Goal: Task Accomplishment & Management: Use online tool/utility

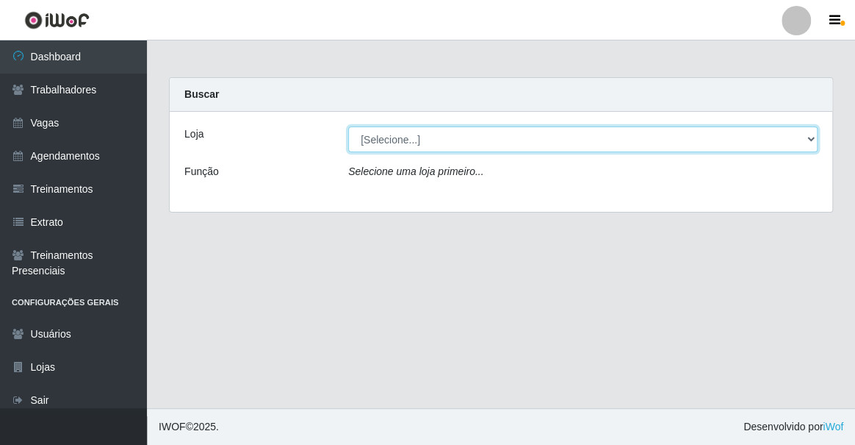
click at [377, 141] on select "[Selecione...] Famiglia Muccini - Ristorante [PERSON_NAME]" at bounding box center [583, 139] width 470 height 26
select select "267"
click at [348, 126] on select "[Selecione...] Famiglia Muccini - Ristorante [PERSON_NAME]" at bounding box center [583, 139] width 470 height 26
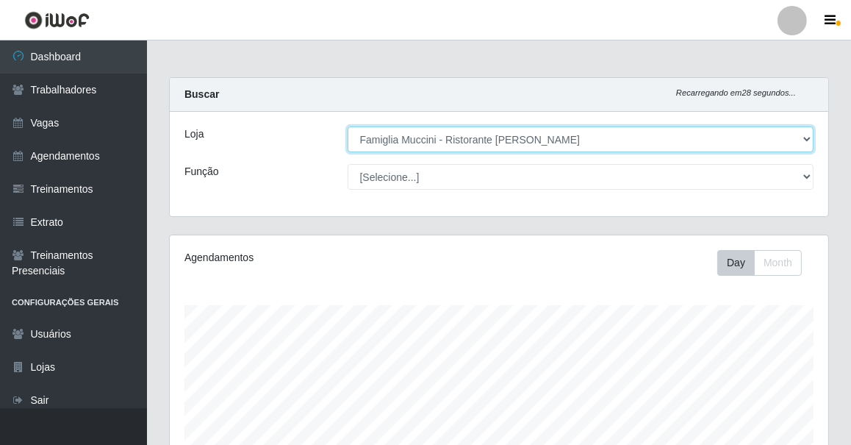
scroll to position [360, 0]
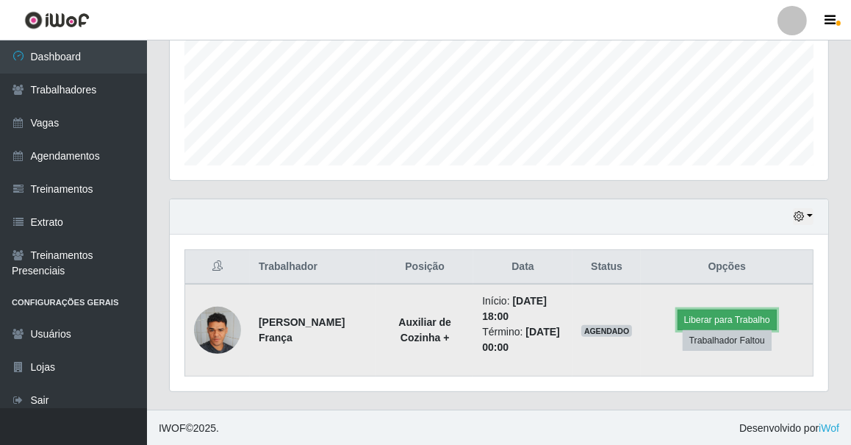
drag, startPoint x: 359, startPoint y: 312, endPoint x: 765, endPoint y: 315, distance: 405.6
click at [765, 315] on button "Liberar para Trabalho" at bounding box center [726, 319] width 99 height 21
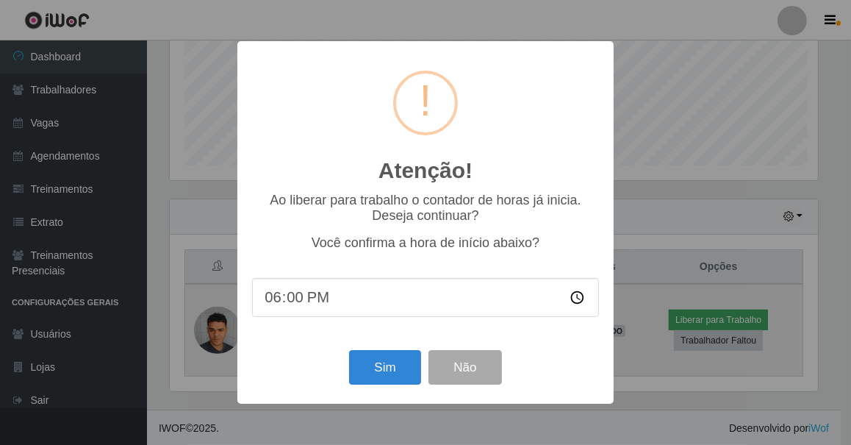
scroll to position [305, 652]
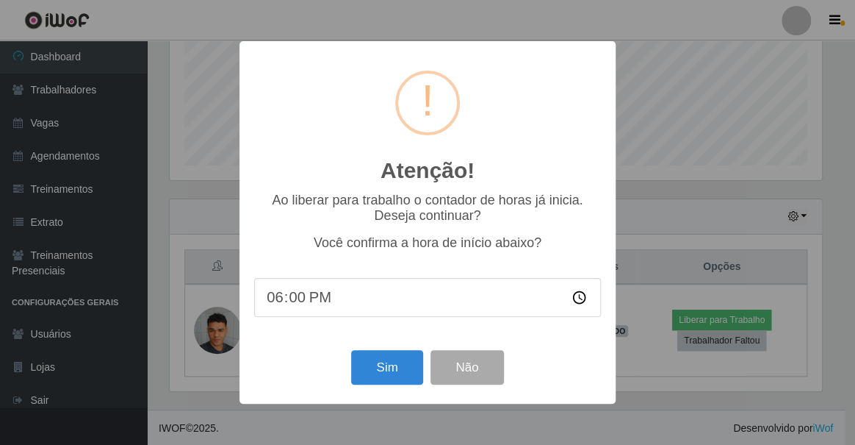
click at [765, 314] on div "Atenção! × Ao liberar para trabalho o contador de horas já inicia. Deseja conti…" at bounding box center [427, 222] width 855 height 445
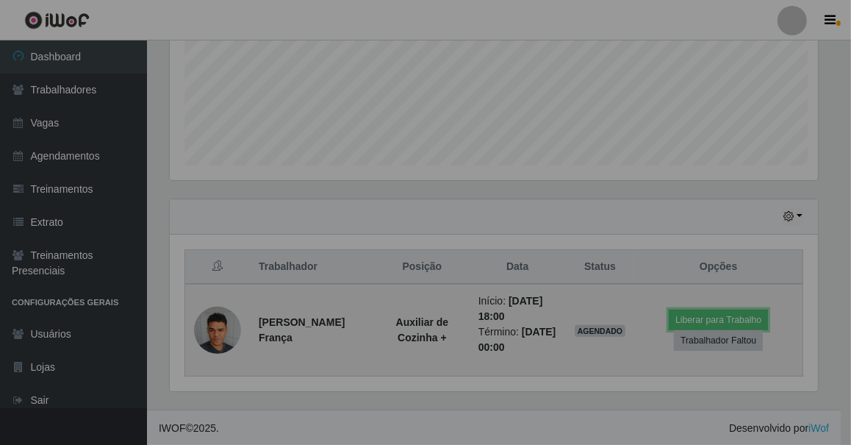
scroll to position [305, 658]
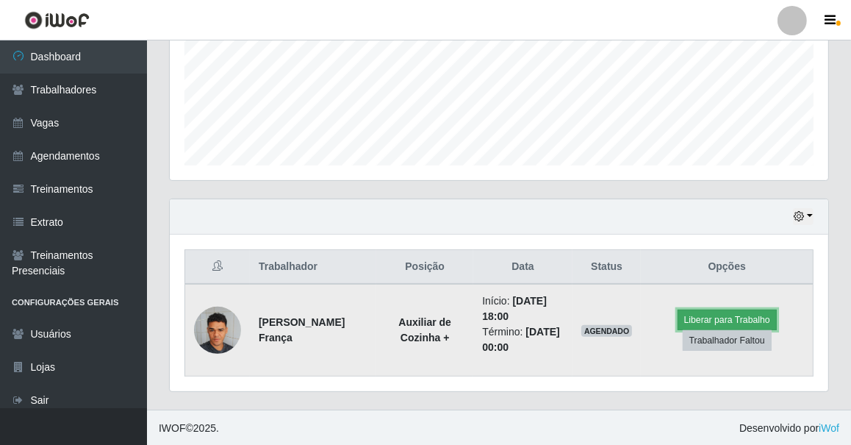
click at [713, 312] on button "Liberar para Trabalho" at bounding box center [726, 319] width 99 height 21
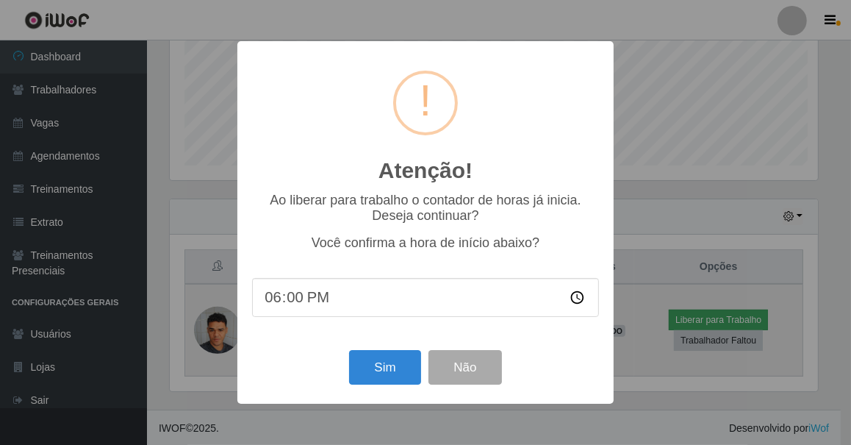
scroll to position [305, 652]
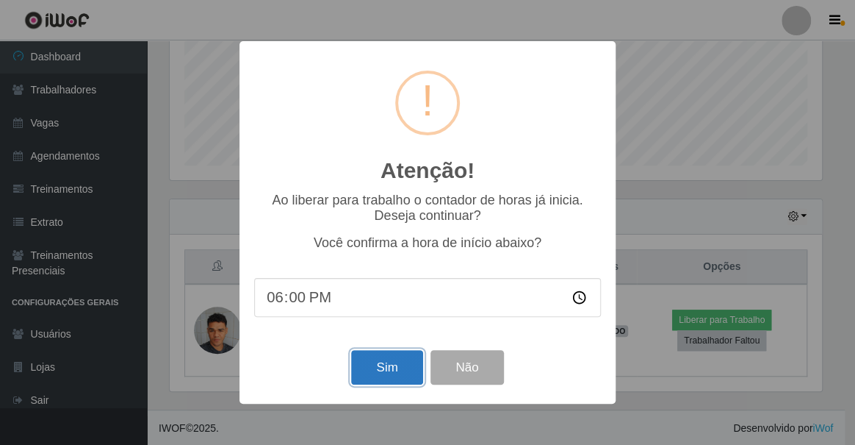
click at [380, 370] on button "Sim" at bounding box center [386, 367] width 71 height 35
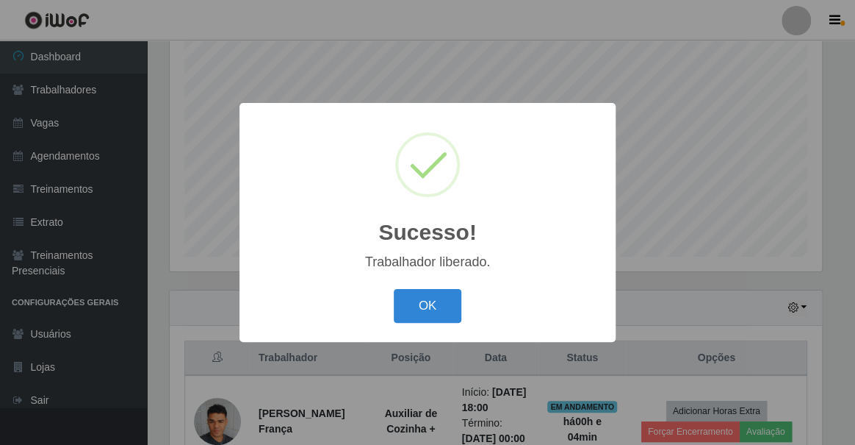
click at [394, 289] on button "OK" at bounding box center [428, 306] width 68 height 35
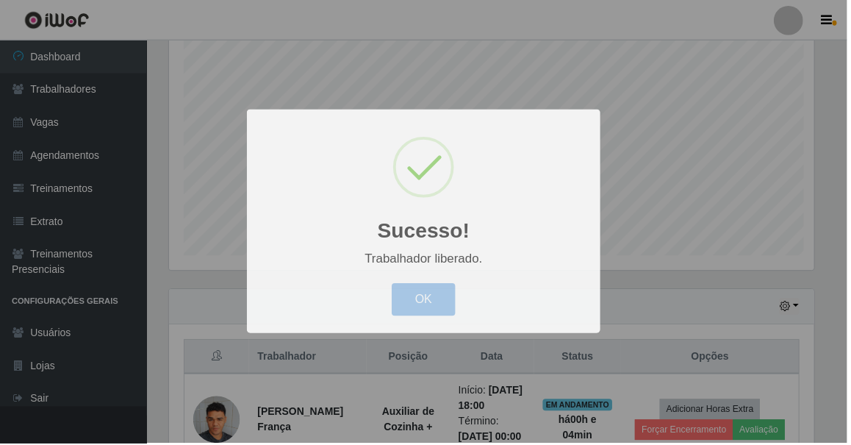
scroll to position [305, 658]
